Goal: Information Seeking & Learning: Learn about a topic

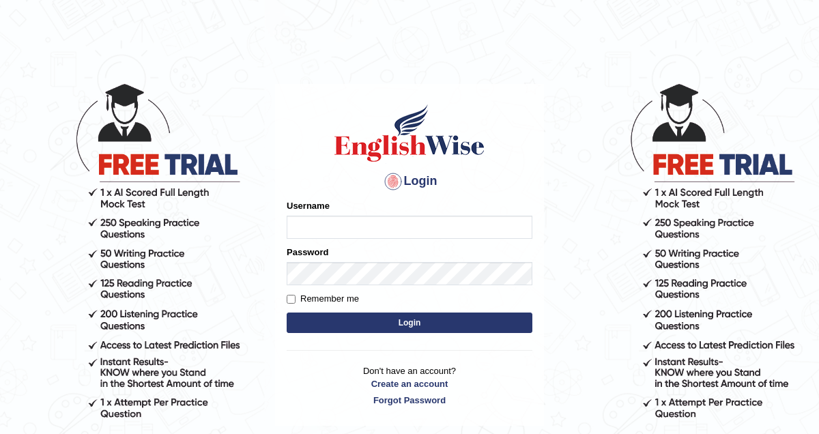
type input "pem2025"
click at [358, 331] on button "Login" at bounding box center [410, 322] width 246 height 20
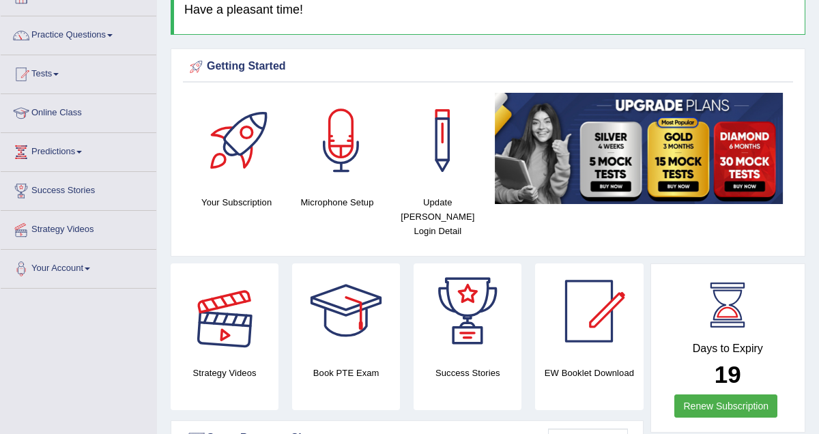
scroll to position [74, 0]
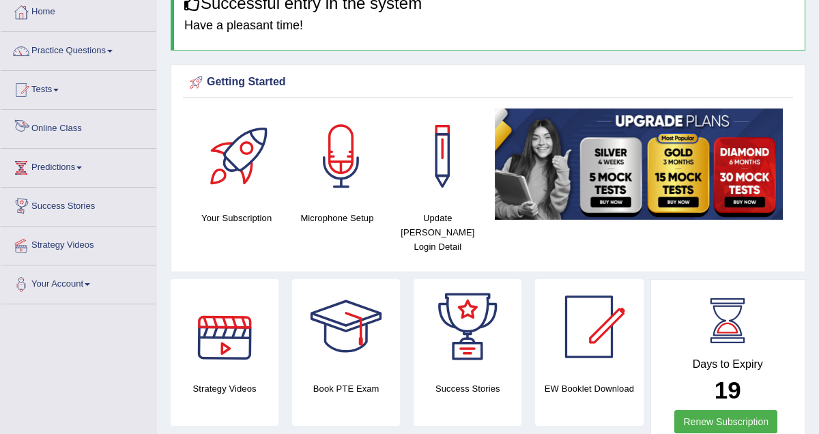
click at [65, 132] on link "Online Class" at bounding box center [79, 127] width 156 height 34
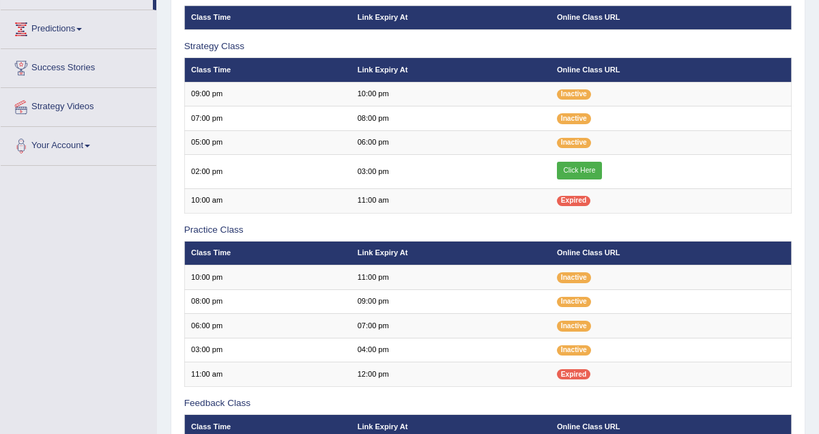
scroll to position [284, 0]
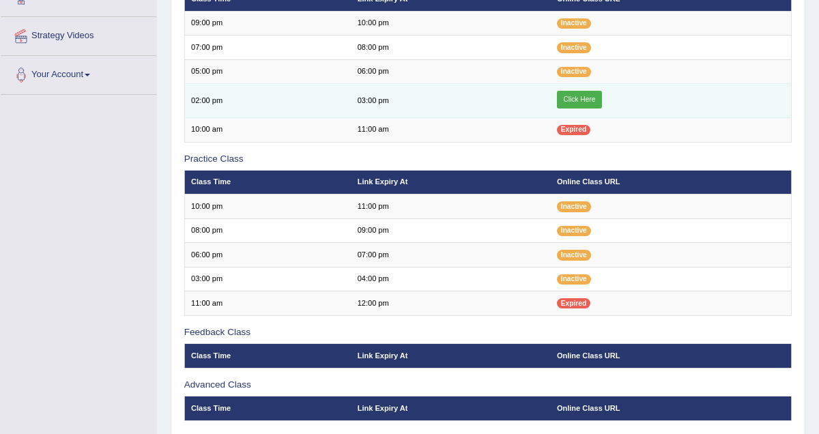
click at [580, 98] on link "Click Here" at bounding box center [579, 100] width 45 height 18
